Goal: Task Accomplishment & Management: Manage account settings

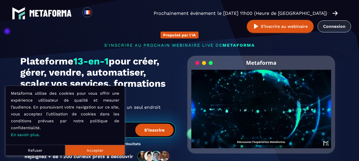
click at [335, 25] on link "Connexion" at bounding box center [334, 26] width 33 height 12
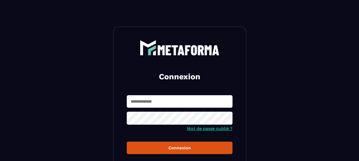
type input "**********"
click at [177, 149] on div "Connexion" at bounding box center [179, 148] width 97 height 5
